Goal: Check status: Check status

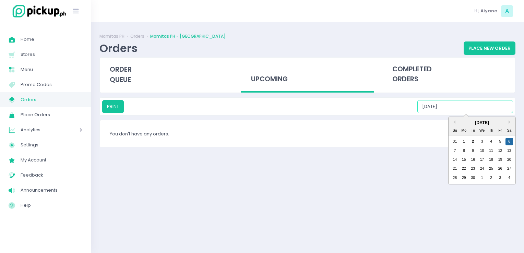
click at [459, 105] on input "[DATE]" at bounding box center [465, 106] width 96 height 13
click at [455, 150] on div "7" at bounding box center [455, 151] width 8 height 8
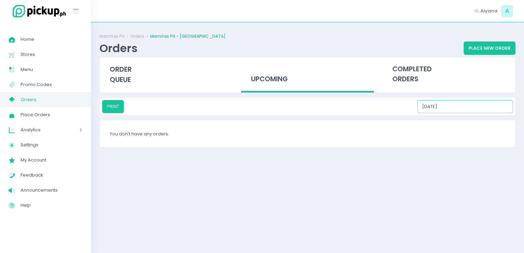
click at [469, 111] on input "[DATE]" at bounding box center [465, 106] width 96 height 13
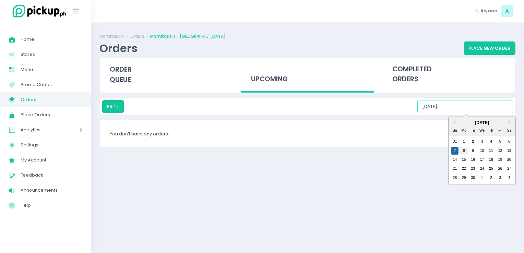
click at [462, 150] on div "8" at bounding box center [464, 151] width 8 height 8
type input "[DATE]"
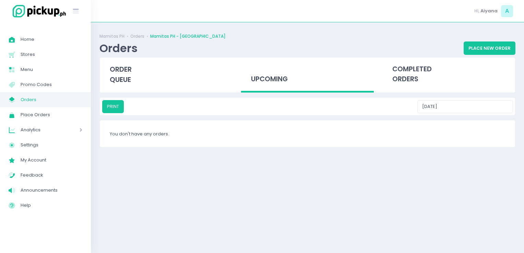
click at [55, 93] on link "My Store Created with Sketch. Orders" at bounding box center [45, 99] width 91 height 15
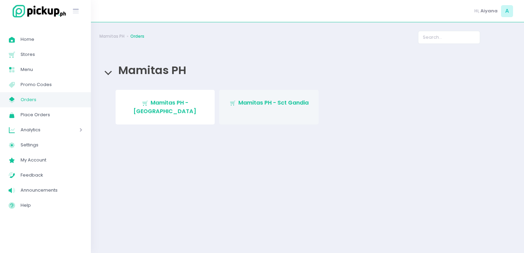
click at [277, 103] on span "Mamitas PH - Sct Gandia" at bounding box center [273, 103] width 70 height 8
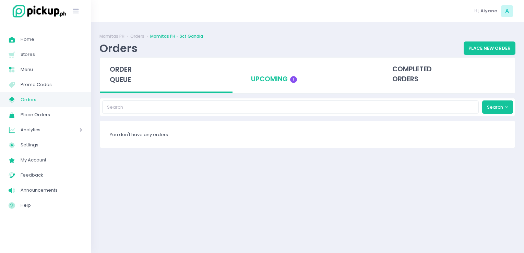
click at [273, 83] on div "upcoming 1" at bounding box center [307, 75] width 133 height 34
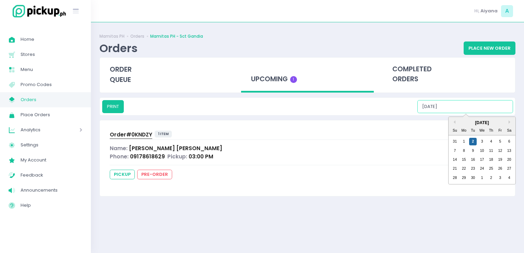
click at [465, 110] on input "[DATE]" at bounding box center [465, 106] width 96 height 13
click at [483, 143] on div "3" at bounding box center [482, 142] width 8 height 8
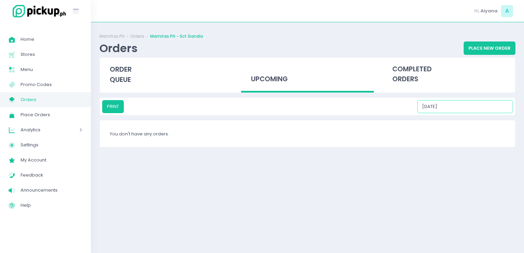
click at [503, 103] on input "[DATE]" at bounding box center [465, 106] width 96 height 13
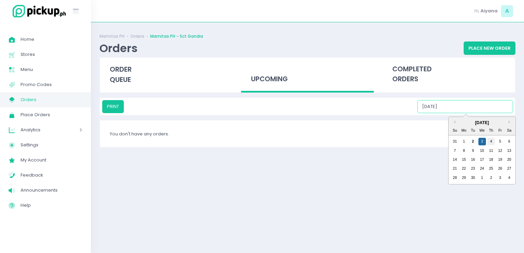
click at [487, 143] on div "4" at bounding box center [491, 142] width 8 height 8
drag, startPoint x: 485, startPoint y: 109, endPoint x: 497, endPoint y: 141, distance: 34.4
click at [497, 113] on div "PRINT [DATE] Previous Month Next Month [DATE] Su Mo Tu We Th Fr Sa 31 1 2 3 4 5…" at bounding box center [307, 106] width 411 height 13
click at [497, 141] on div "5" at bounding box center [500, 142] width 8 height 8
click at [495, 108] on input "[DATE]" at bounding box center [465, 106] width 96 height 13
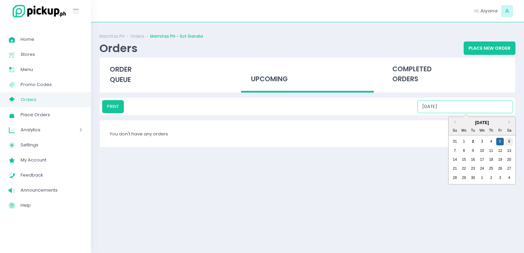
click at [510, 139] on div "6" at bounding box center [509, 142] width 8 height 8
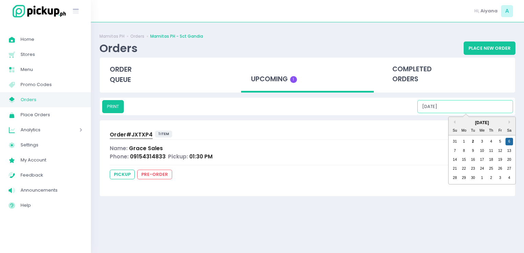
click at [498, 108] on input "[DATE]" at bounding box center [465, 106] width 96 height 13
click at [458, 147] on div "7" at bounding box center [455, 151] width 8 height 8
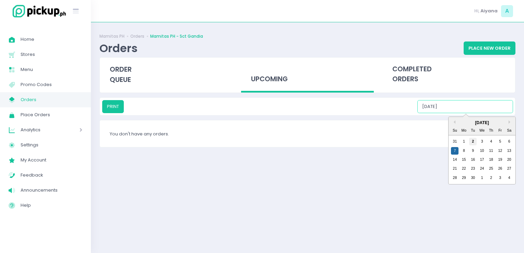
drag, startPoint x: 466, startPoint y: 107, endPoint x: 470, endPoint y: 139, distance: 31.8
click at [470, 113] on div "PRINT [DATE] Previous Month Next Month [DATE] Su Mo Tu We Th Fr Sa 31 1 2 3 4 5…" at bounding box center [307, 106] width 411 height 13
click at [470, 139] on div "2" at bounding box center [473, 142] width 8 height 8
type input "[DATE]"
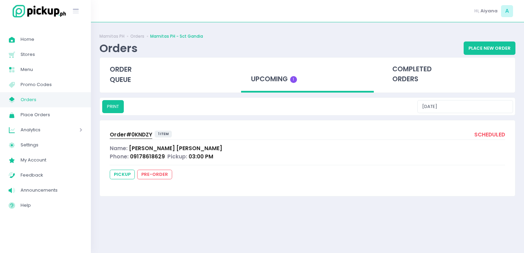
click at [62, 99] on span "Orders" at bounding box center [52, 99] width 62 height 9
